Goal: Entertainment & Leisure: Consume media (video, audio)

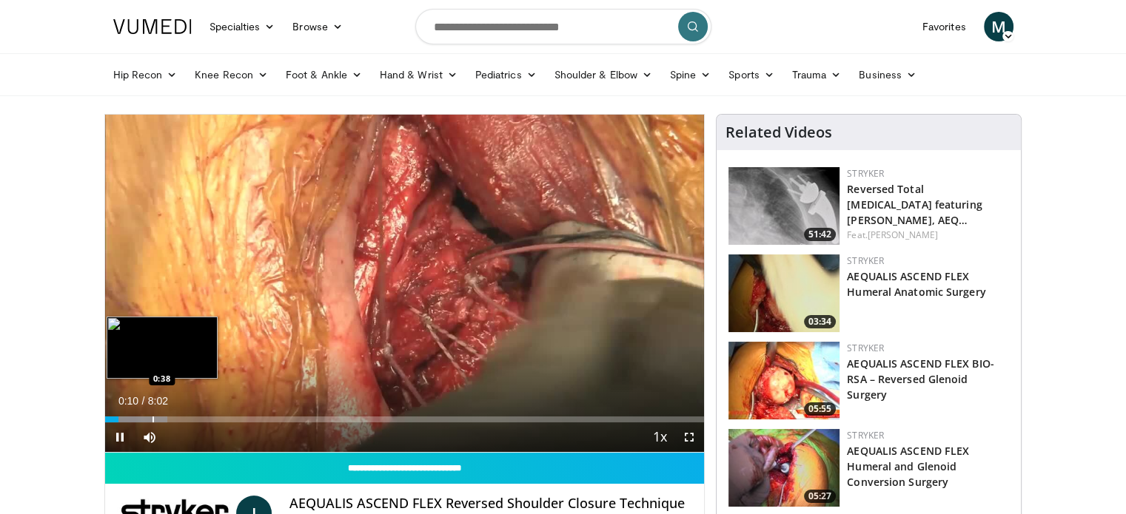
click at [152, 417] on div "Progress Bar" at bounding box center [152, 420] width 1 height 6
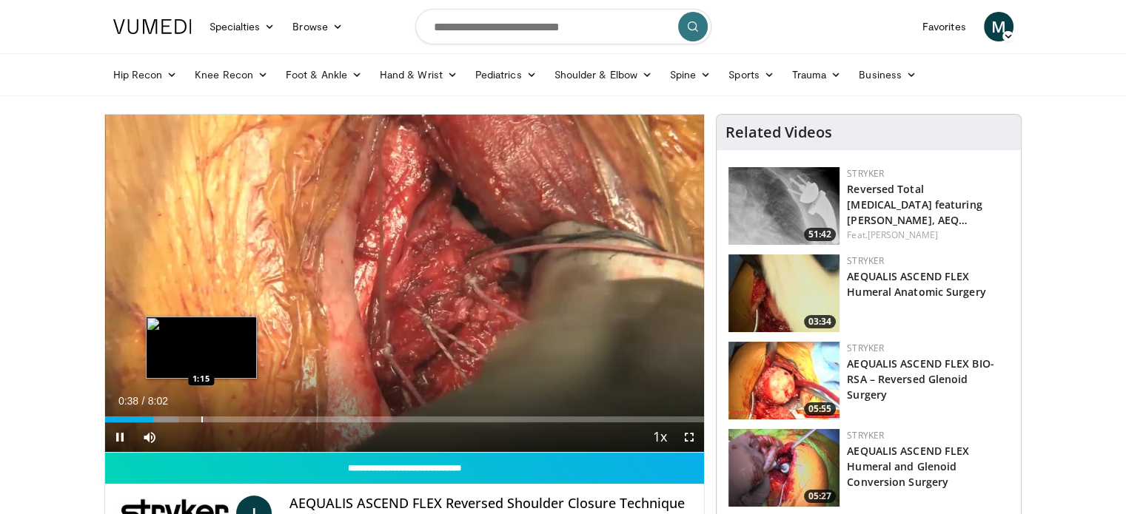
click at [203, 417] on div "Progress Bar" at bounding box center [201, 420] width 1 height 6
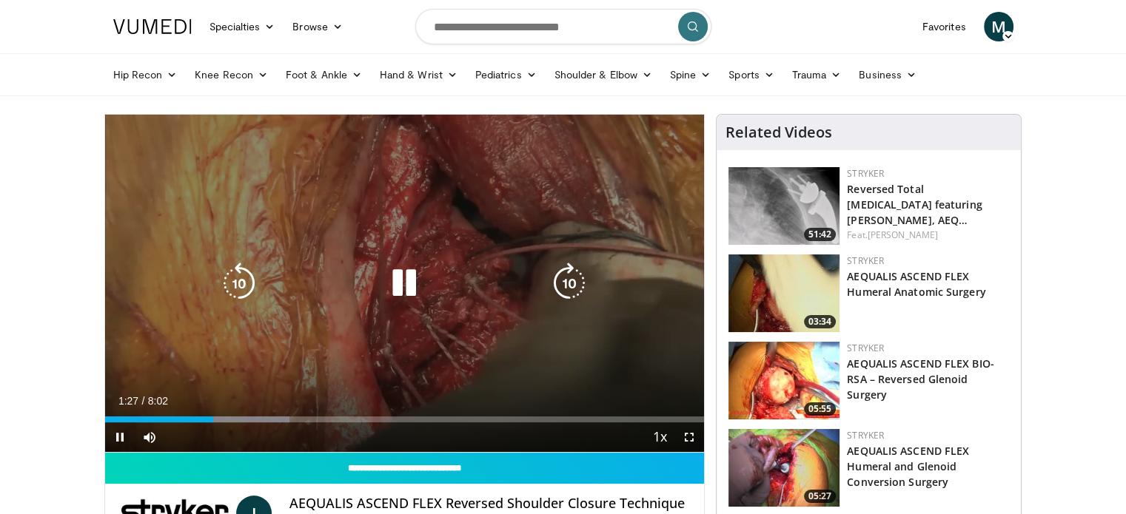
click at [406, 290] on icon "Video Player" at bounding box center [403, 283] width 41 height 41
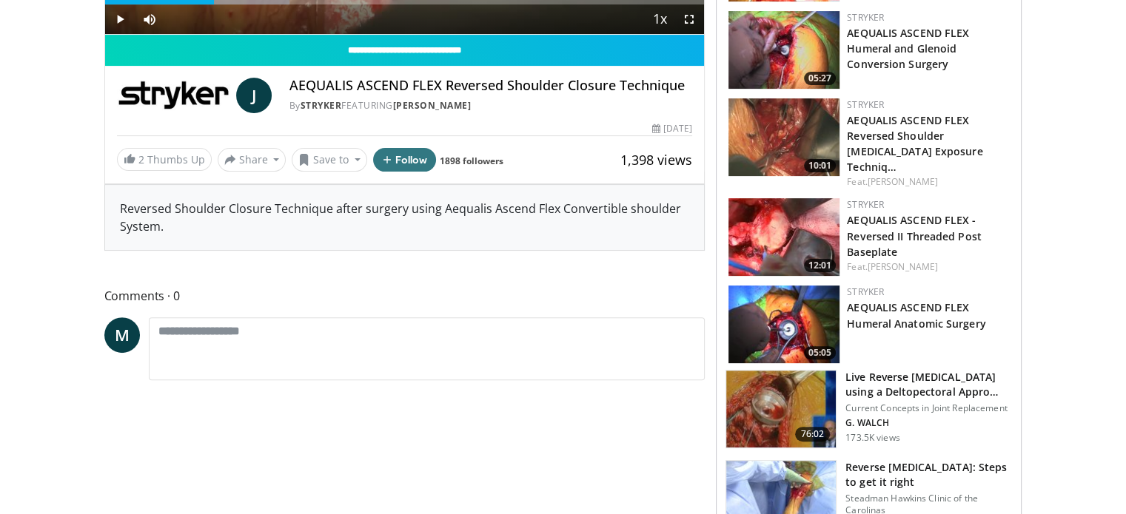
scroll to position [416, 0]
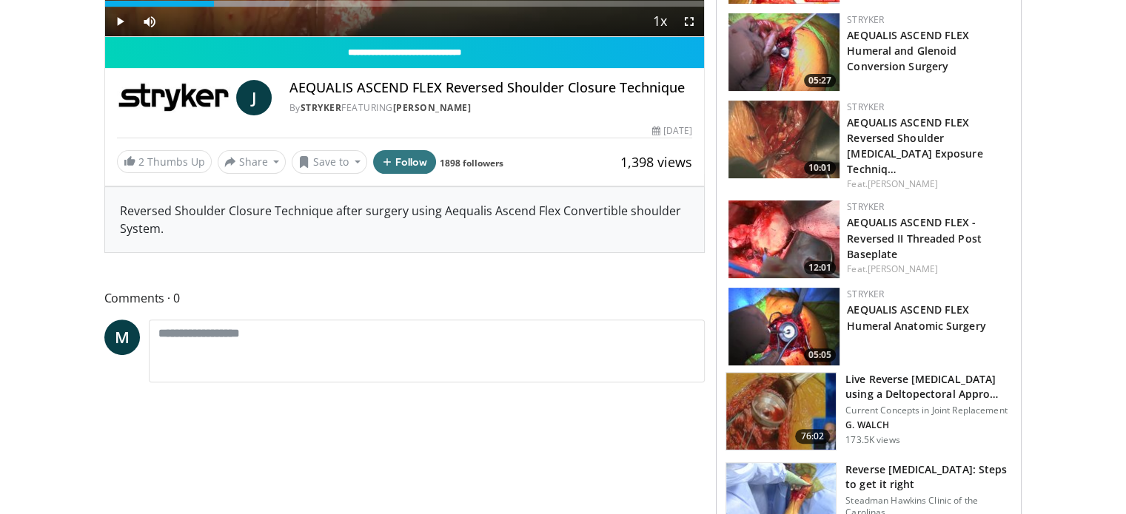
click at [801, 216] on img at bounding box center [783, 240] width 111 height 78
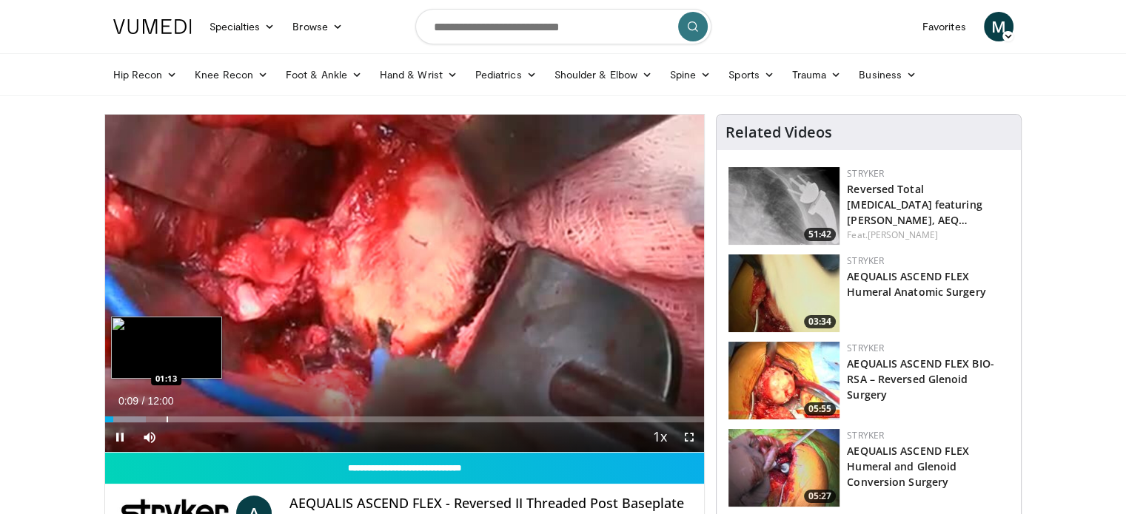
click at [168, 415] on div "Loaded : 6.87% 00:09 01:13" at bounding box center [404, 415] width 599 height 14
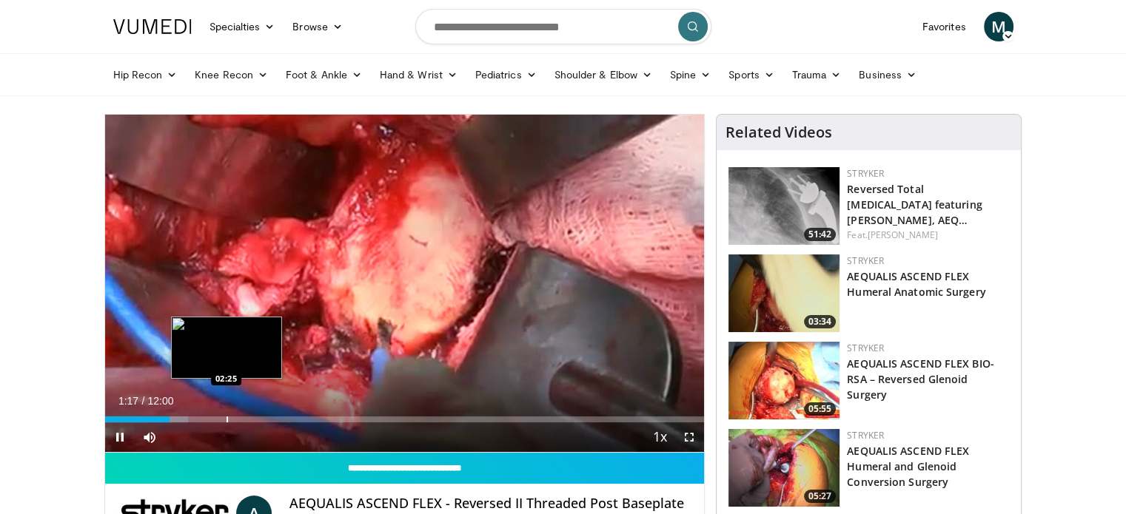
click at [226, 419] on div "Progress Bar" at bounding box center [226, 420] width 1 height 6
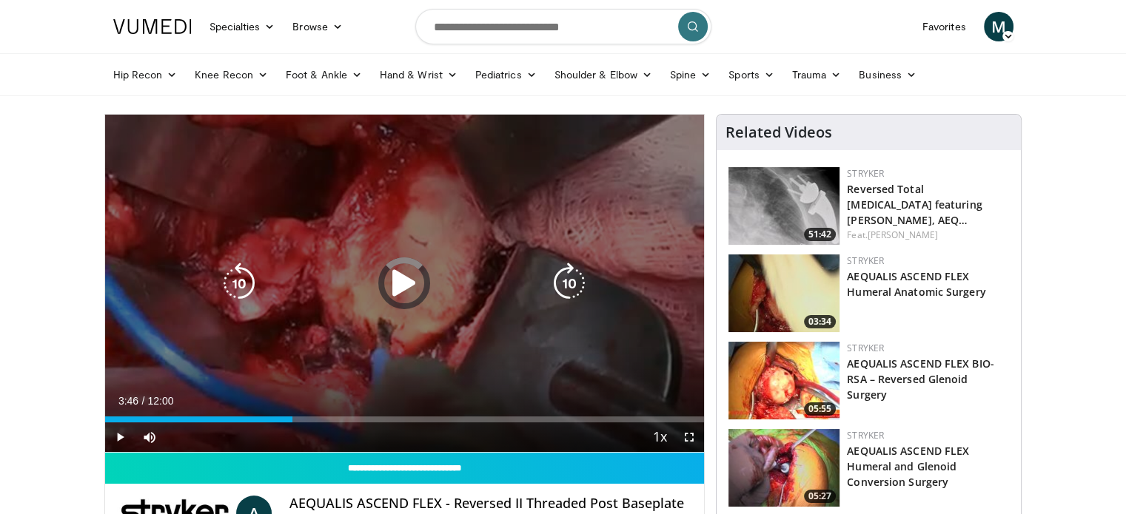
click at [292, 417] on div "Loaded : 0.00% 02:28 03:44" at bounding box center [404, 420] width 599 height 6
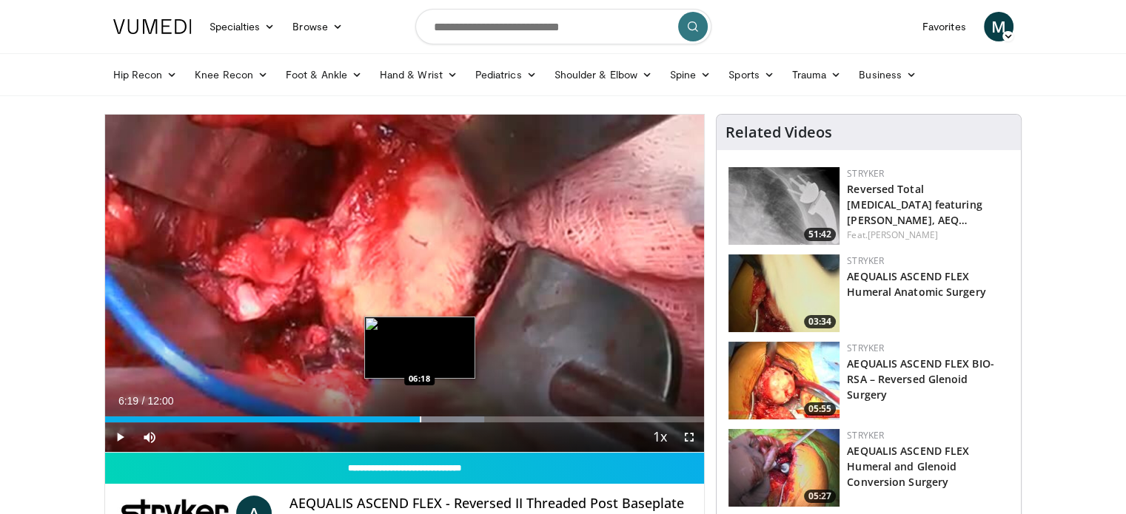
click at [420, 419] on div "Progress Bar" at bounding box center [420, 420] width 1 height 6
click at [408, 419] on div "06:05" at bounding box center [257, 420] width 304 height 6
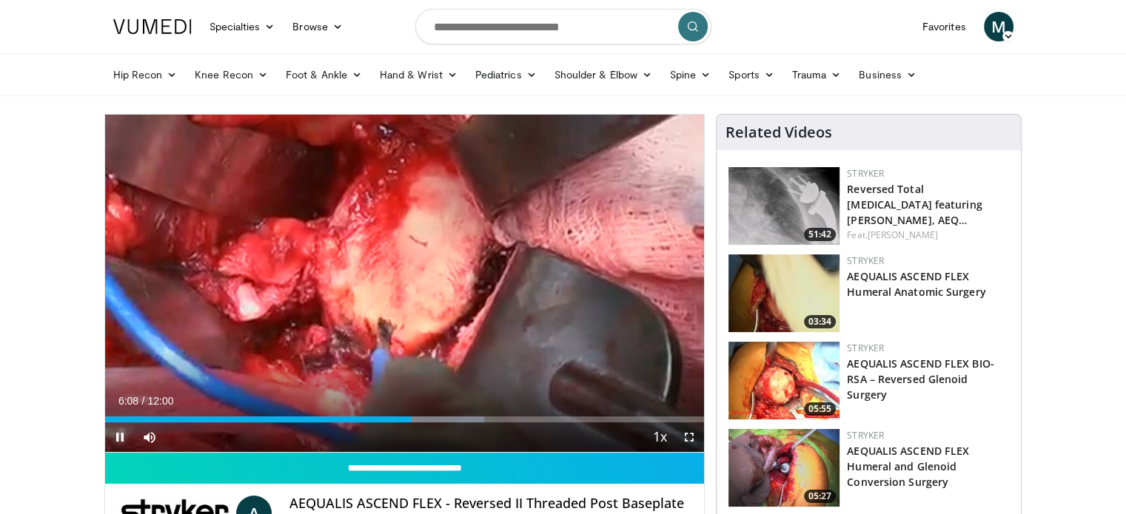
click at [116, 439] on span "Video Player" at bounding box center [120, 438] width 30 height 30
click at [121, 434] on span "Video Player" at bounding box center [120, 438] width 30 height 30
click at [121, 437] on span "Video Player" at bounding box center [120, 438] width 30 height 30
click at [117, 434] on span "Video Player" at bounding box center [120, 438] width 30 height 30
